Goal: Transaction & Acquisition: Purchase product/service

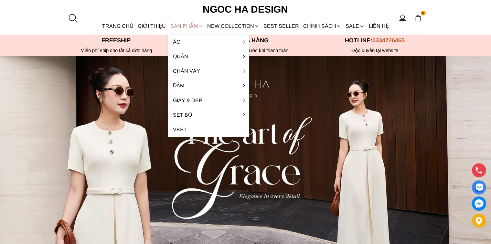
click at [185, 25] on div "SẢN PHẨM" at bounding box center [186, 25] width 37 height 17
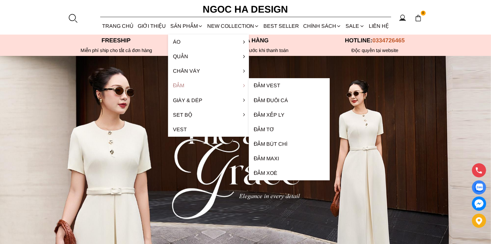
click at [186, 85] on link "Đầm" at bounding box center [208, 85] width 81 height 15
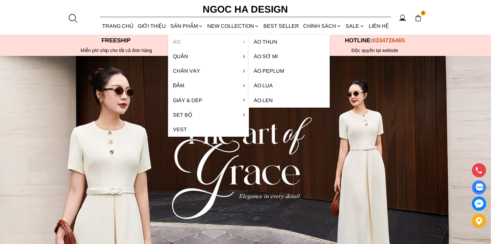
click at [176, 39] on link "Áo" at bounding box center [208, 42] width 81 height 15
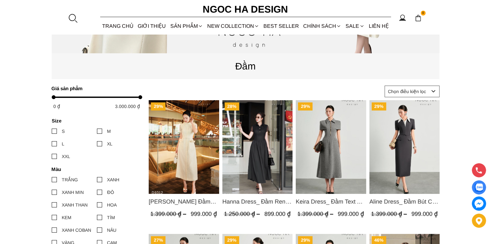
scroll to position [226, 0]
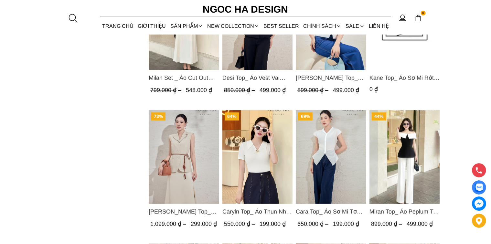
scroll to position [614, 0]
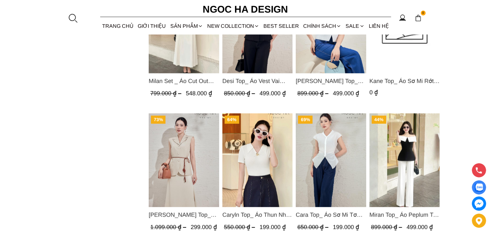
click at [182, 173] on img "Product image - Audrey Top_ Áo Vest Linen Dáng Suông A1074" at bounding box center [184, 160] width 70 height 94
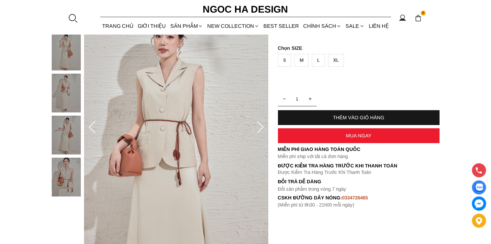
scroll to position [97, 0]
